Goal: Check status: Check status

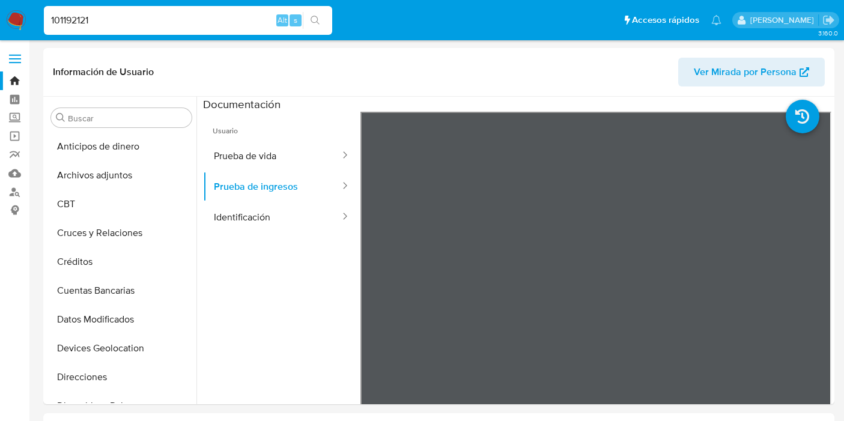
select select "10"
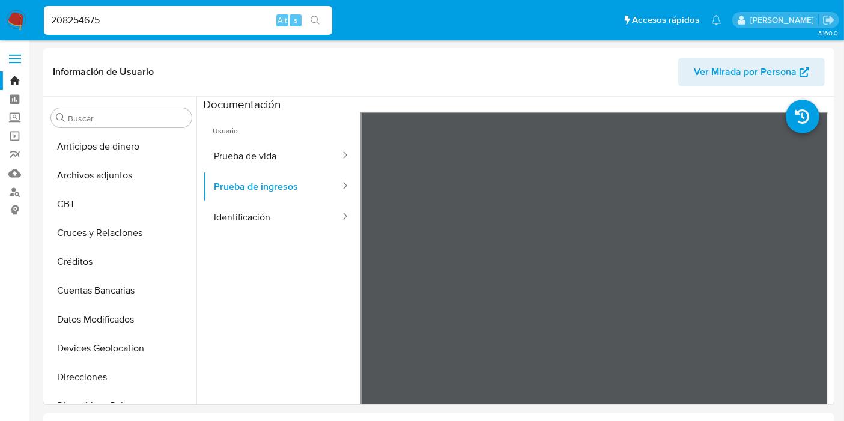
scroll to position [202, 0]
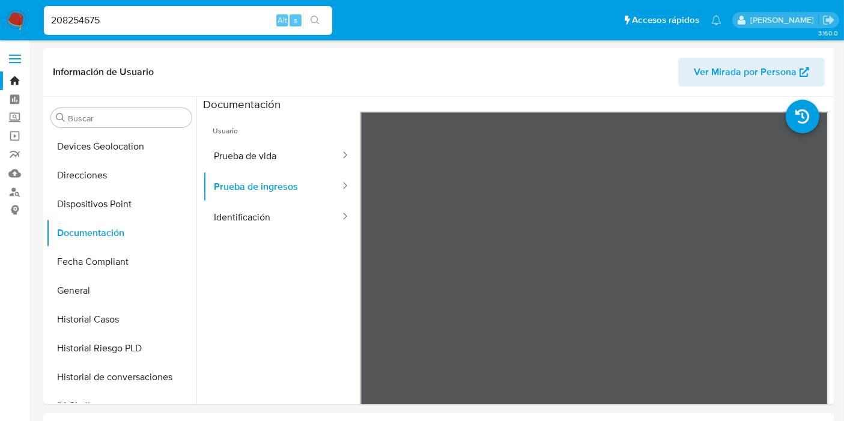
type input "208254675"
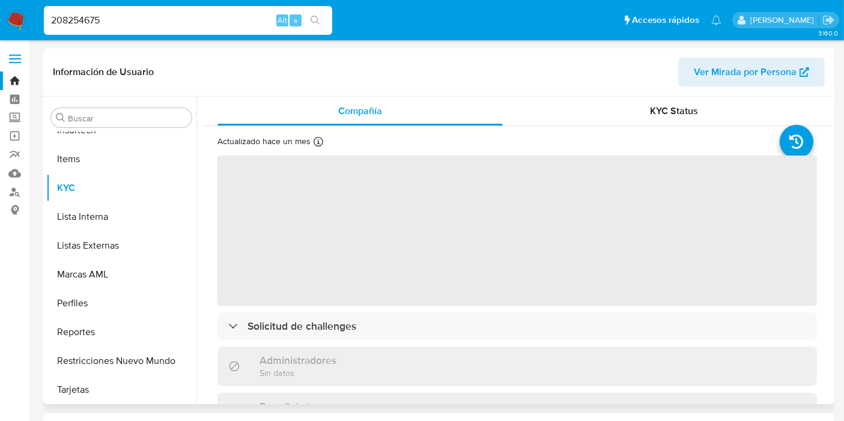
scroll to position [536, 0]
select select "10"
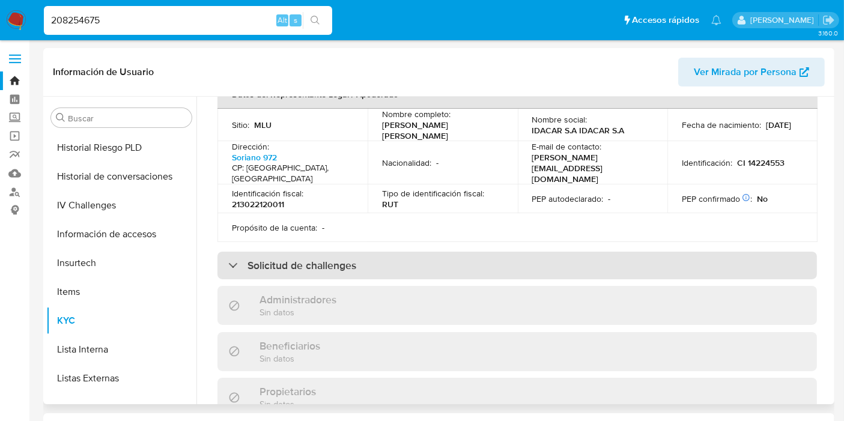
scroll to position [467, 0]
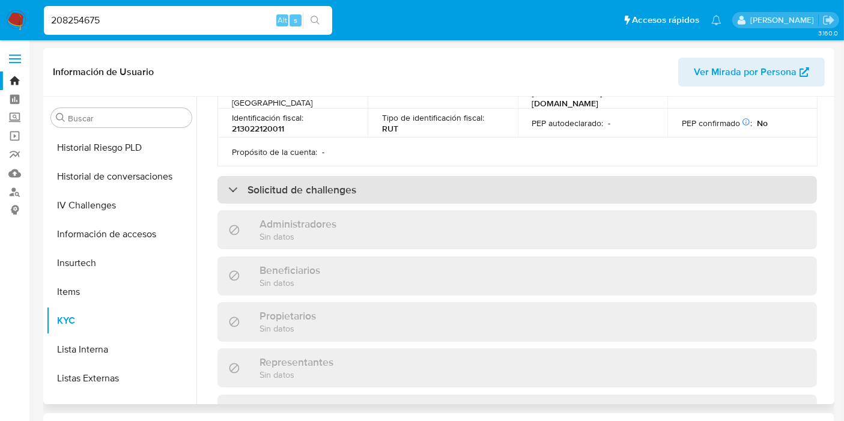
click at [392, 176] on div "Solicitud de challenges" at bounding box center [516, 190] width 599 height 28
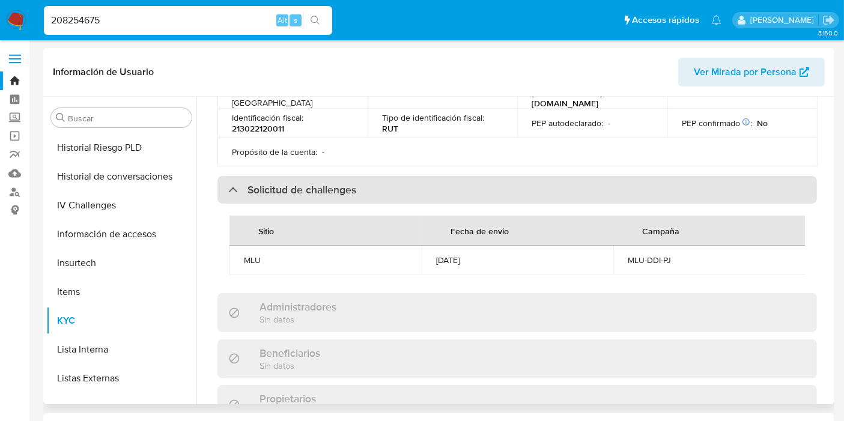
click at [398, 176] on div "Solicitud de challenges" at bounding box center [516, 190] width 599 height 28
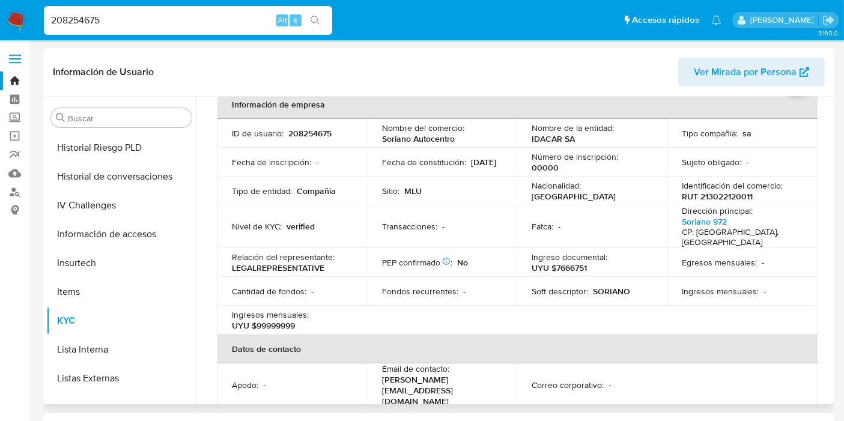
scroll to position [0, 0]
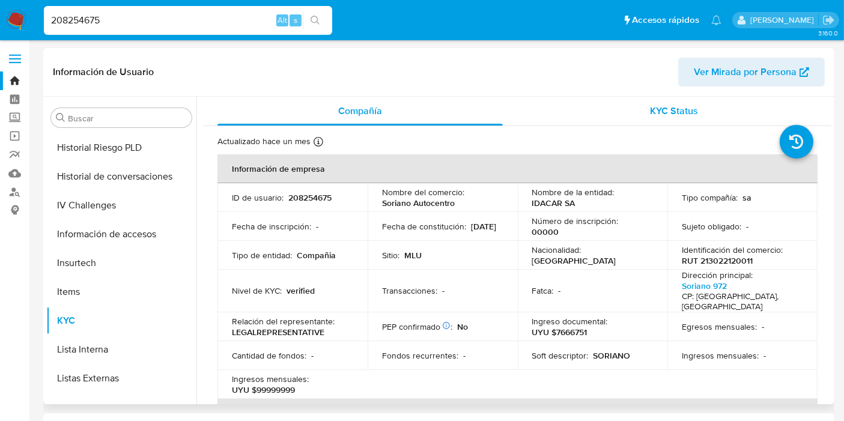
click at [655, 116] on span "KYC Status" at bounding box center [674, 111] width 48 height 14
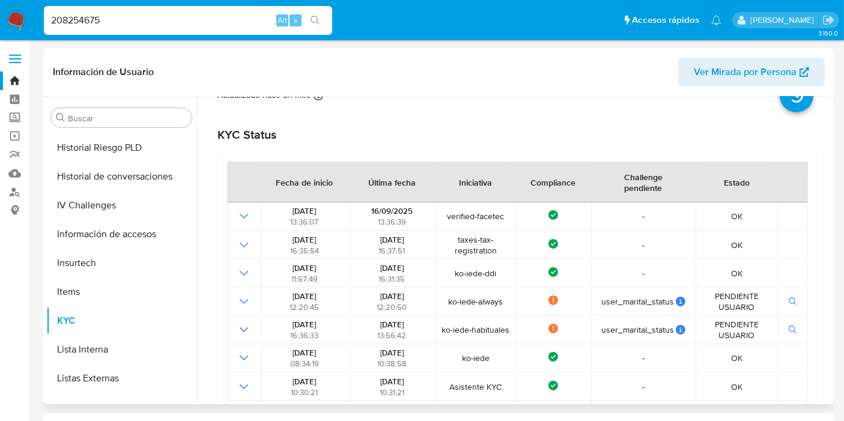
scroll to position [67, 0]
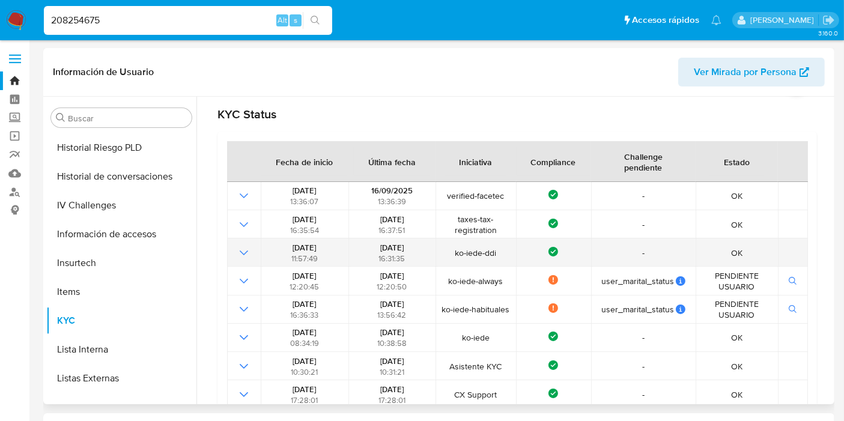
drag, startPoint x: 363, startPoint y: 243, endPoint x: 420, endPoint y: 243, distance: 57.1
click at [420, 243] on div "[DATE] 16:31:35" at bounding box center [392, 253] width 80 height 22
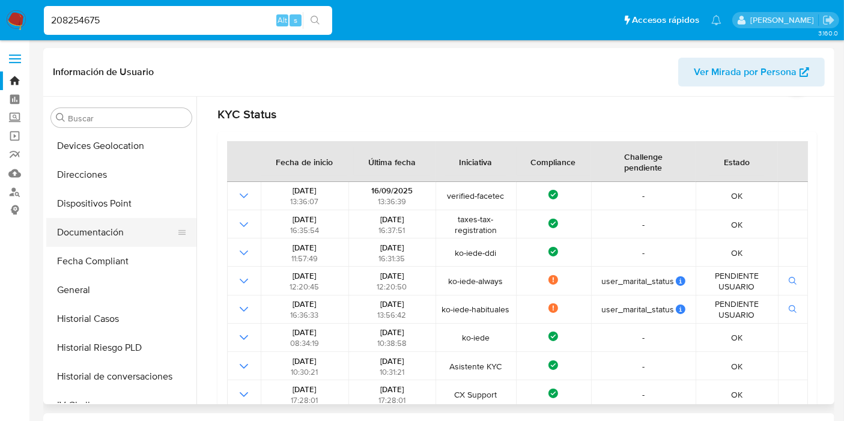
scroll to position [202, 0]
click at [122, 232] on button "Documentación" at bounding box center [116, 232] width 141 height 29
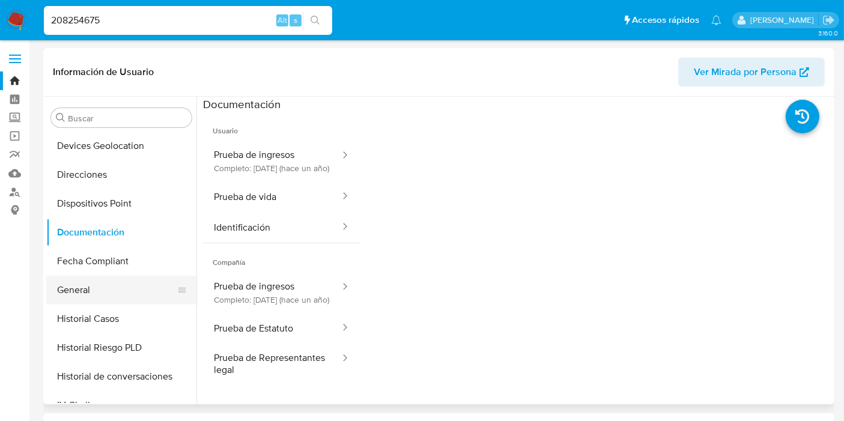
click at [128, 284] on button "General" at bounding box center [116, 290] width 141 height 29
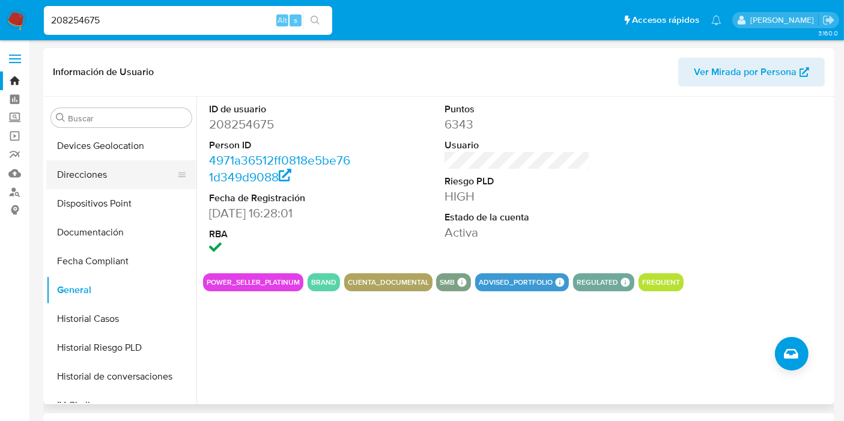
scroll to position [402, 0]
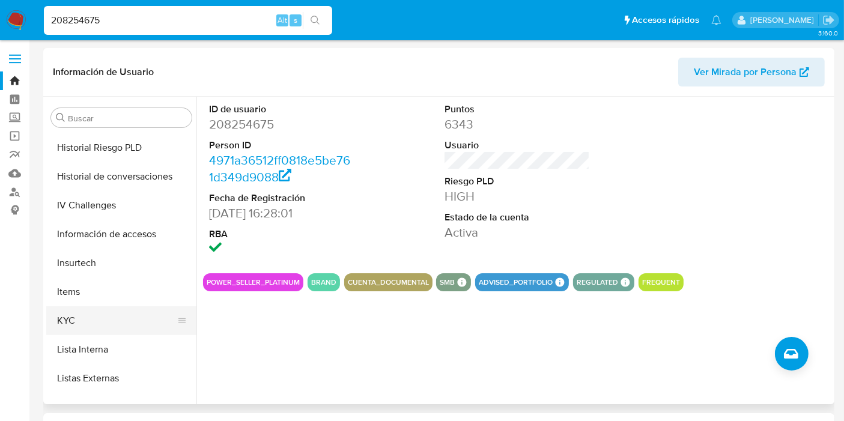
click at [115, 315] on button "KYC" at bounding box center [116, 320] width 141 height 29
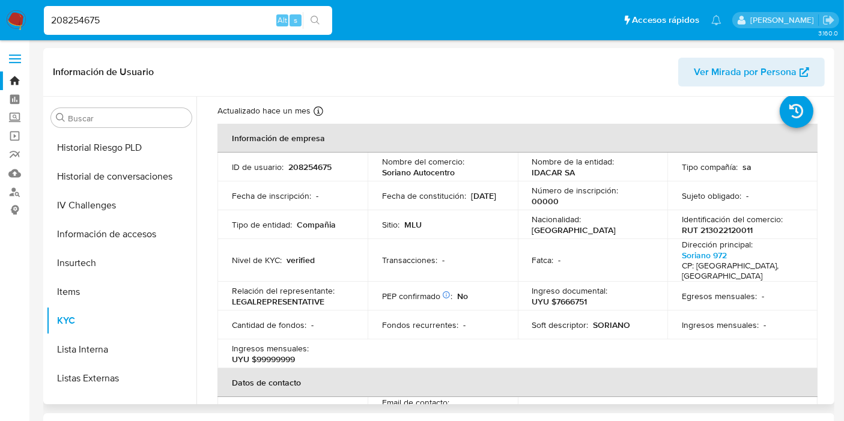
scroll to position [11, 0]
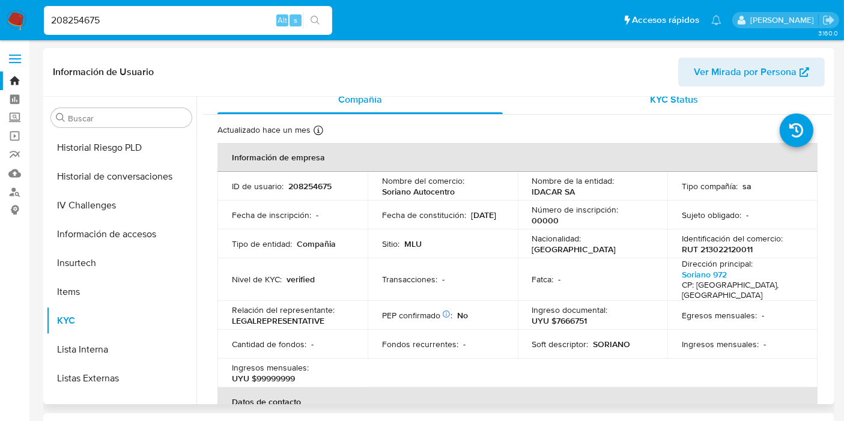
click at [689, 105] on span "KYC Status" at bounding box center [674, 99] width 48 height 14
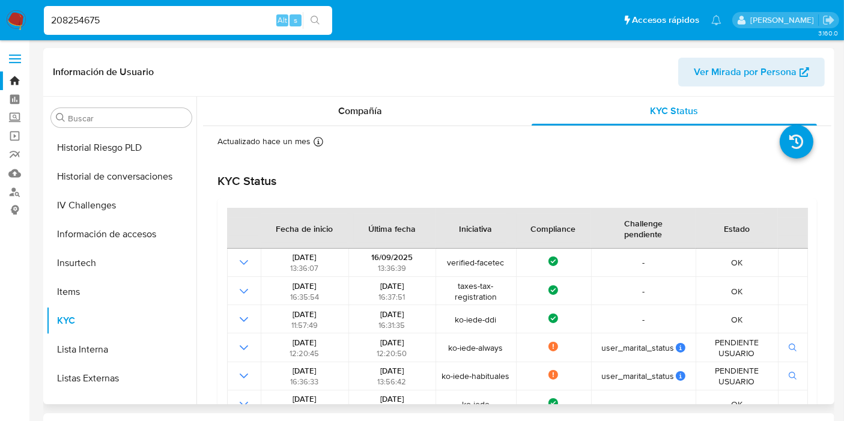
scroll to position [67, 0]
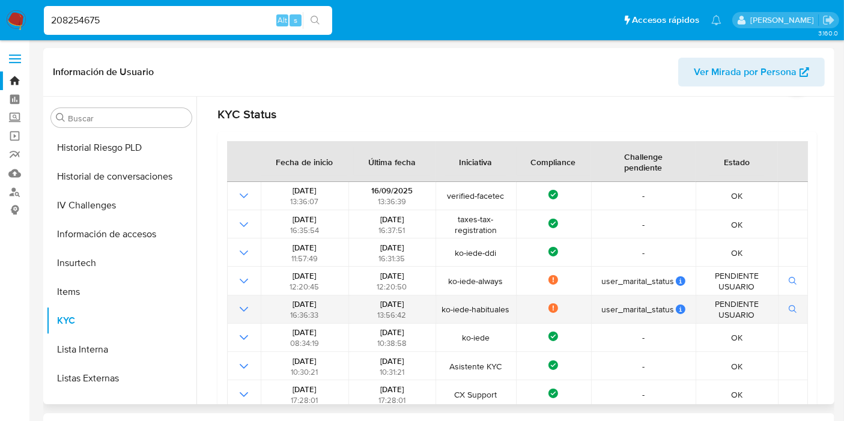
drag, startPoint x: 411, startPoint y: 313, endPoint x: 296, endPoint y: 303, distance: 115.7
click at [296, 303] on tr "[DATE] 16:36:33 [DATE] 13:56:42 ko-iede-habituales Not compliance user_marital_…" at bounding box center [517, 309] width 581 height 28
click at [292, 303] on span "[DATE]" at bounding box center [303, 303] width 23 height 11
drag, startPoint x: 285, startPoint y: 303, endPoint x: 416, endPoint y: 316, distance: 132.2
click at [416, 316] on tr "[DATE] 16:36:33 [DATE] 13:56:42 ko-iede-habituales Not compliance user_marital_…" at bounding box center [517, 309] width 581 height 28
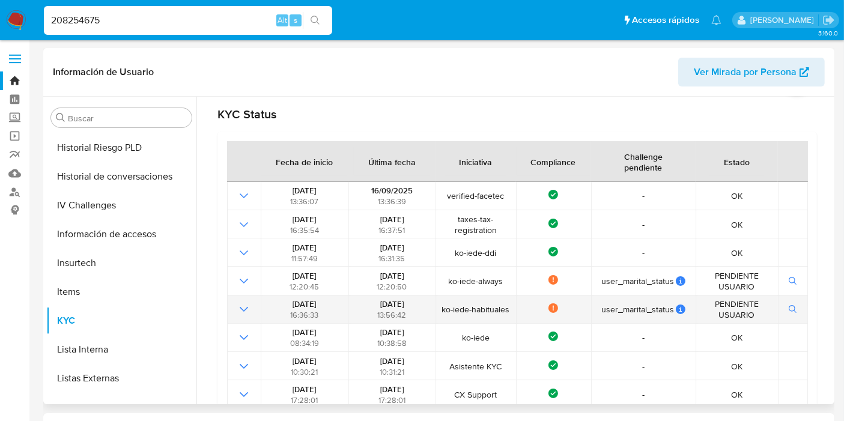
click at [414, 318] on div "[DATE] 13:56:42" at bounding box center [392, 309] width 80 height 22
drag, startPoint x: 414, startPoint y: 318, endPoint x: 274, endPoint y: 304, distance: 140.7
click at [274, 304] on tr "[DATE] 16:36:33 [DATE] 13:56:42 ko-iede-habituales Not compliance user_marital_…" at bounding box center [517, 309] width 581 height 28
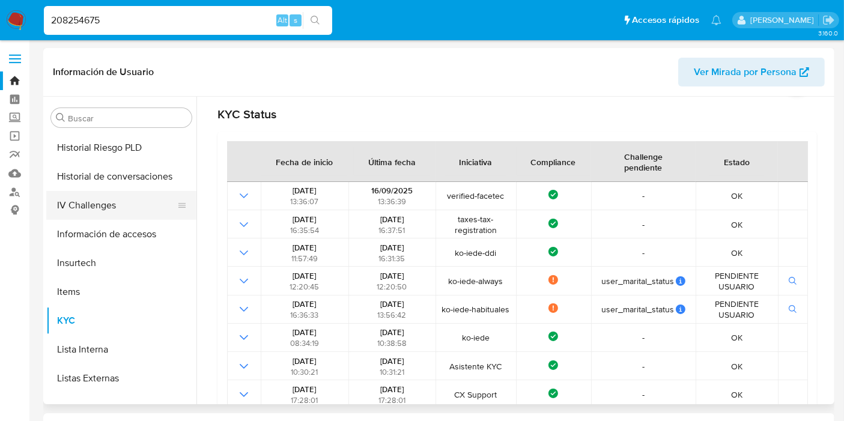
scroll to position [269, 0]
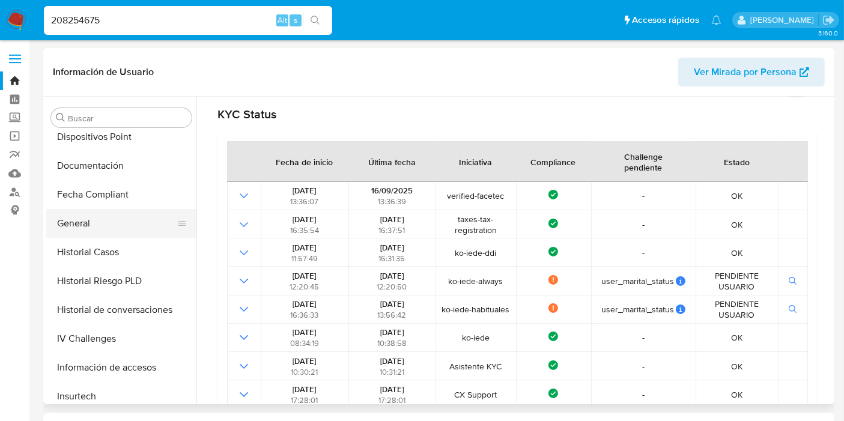
click at [103, 219] on button "General" at bounding box center [116, 223] width 141 height 29
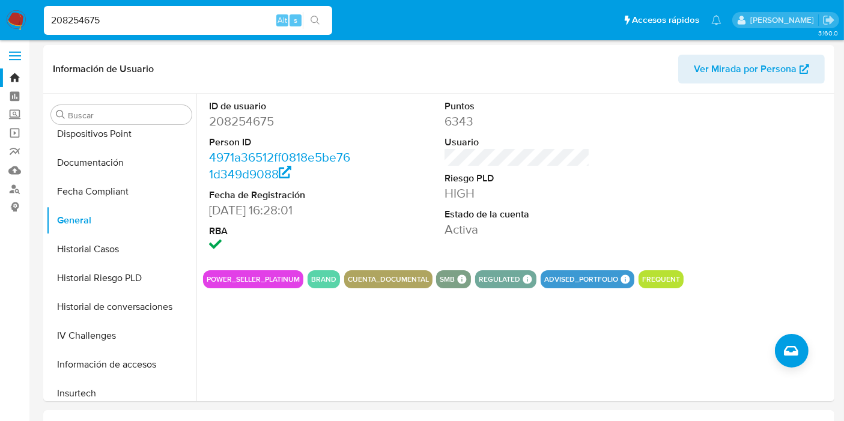
scroll to position [0, 0]
